Goal: Manage account settings

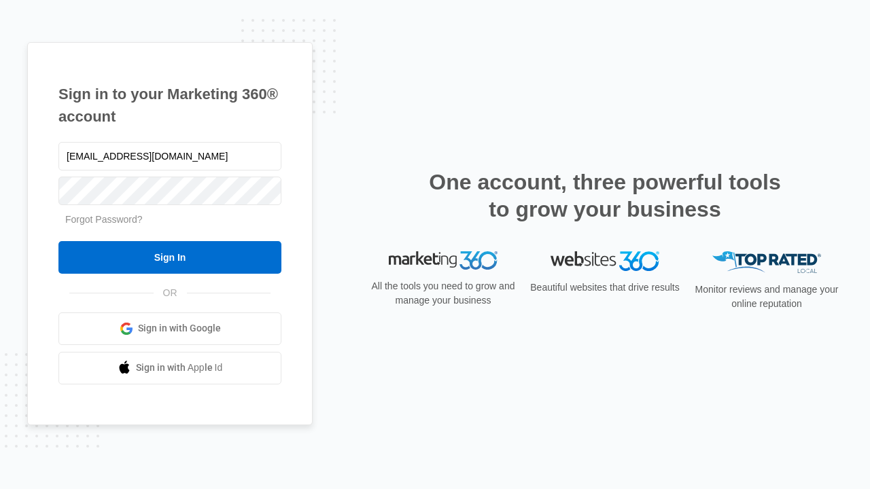
type input "[EMAIL_ADDRESS][DOMAIN_NAME]"
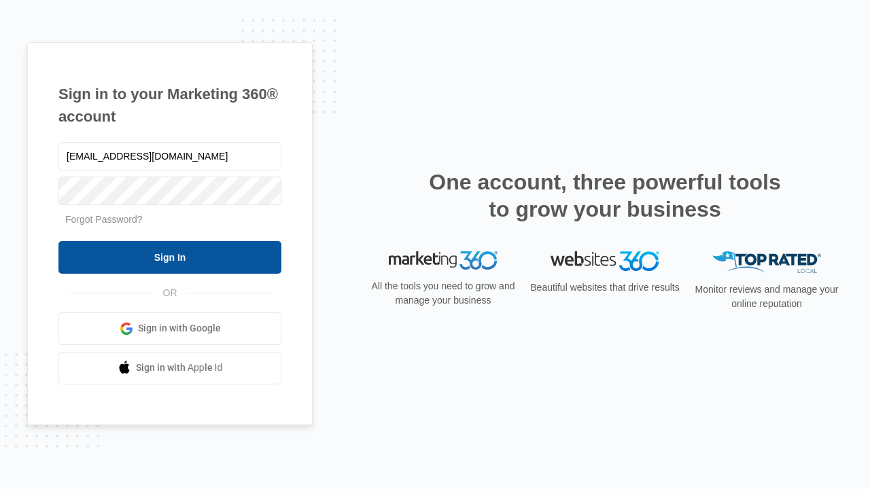
click at [170, 257] on input "Sign In" at bounding box center [169, 257] width 223 height 33
